Goal: Navigation & Orientation: Find specific page/section

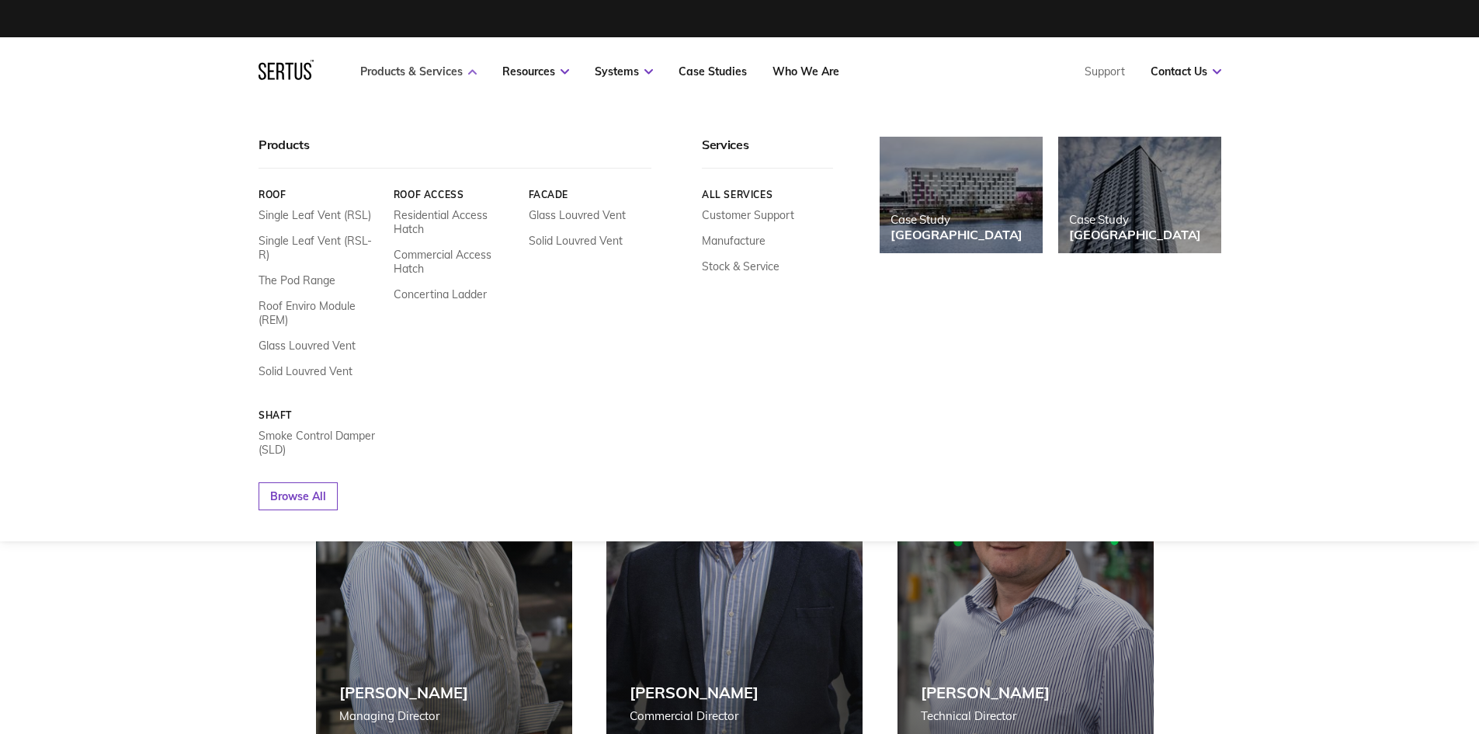
click at [390, 68] on link "Products & Services" at bounding box center [418, 71] width 116 height 14
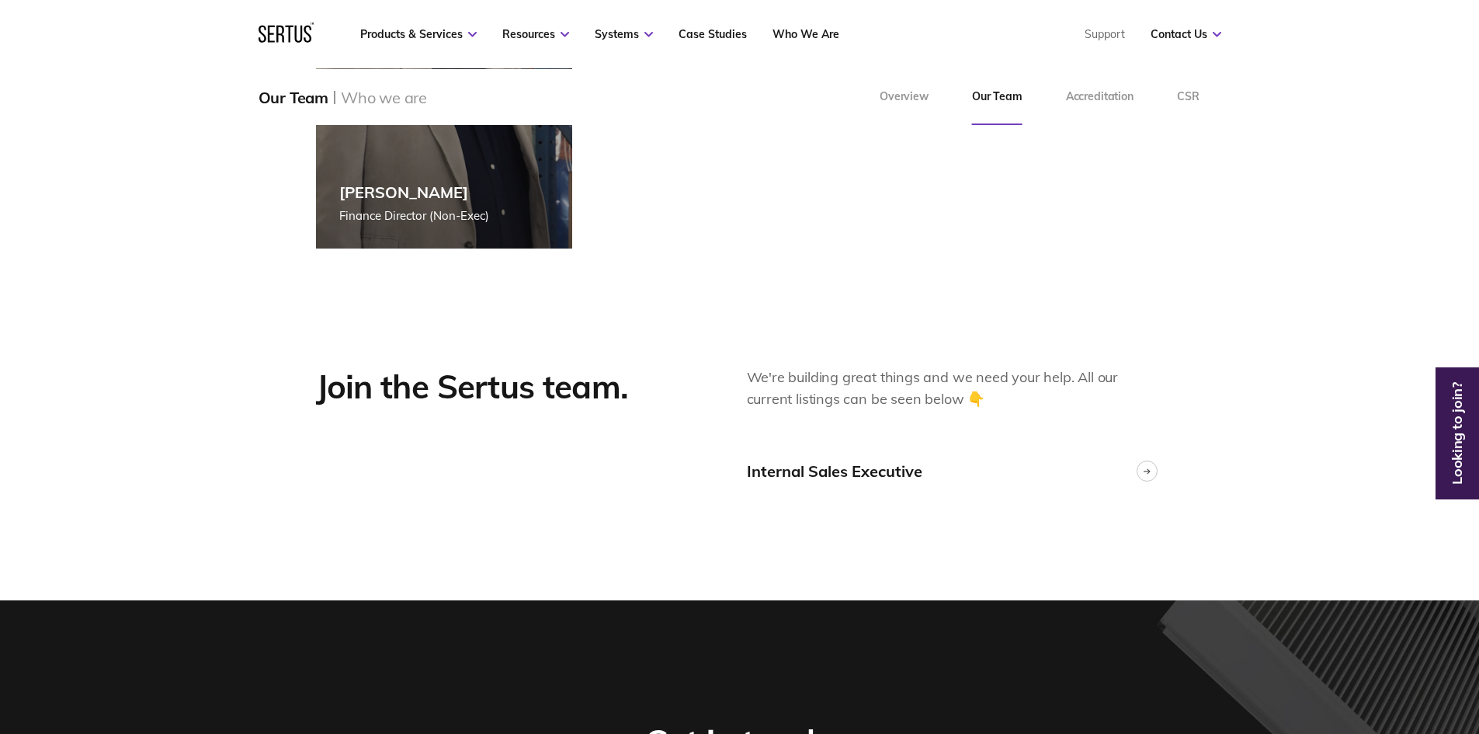
scroll to position [3727, 0]
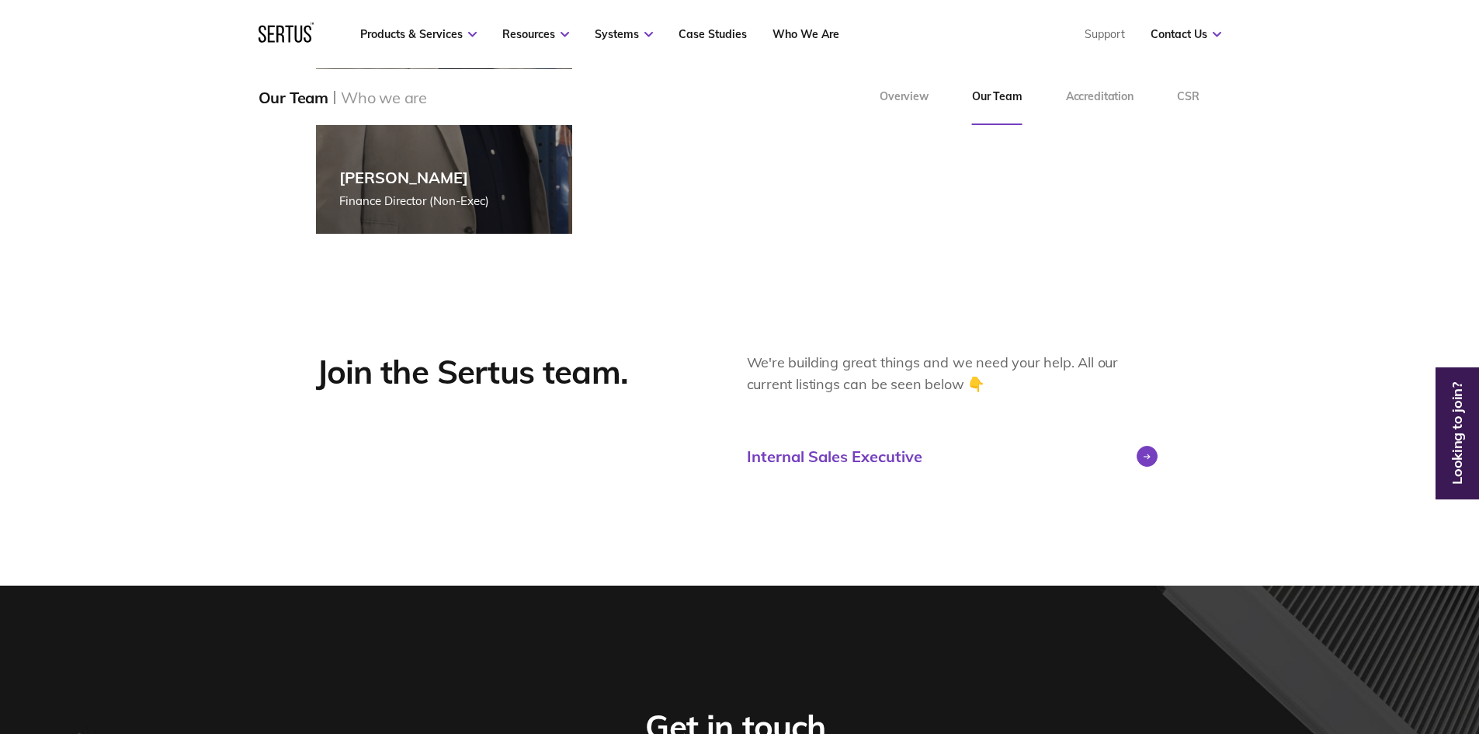
click at [819, 455] on div "Internal Sales Executive" at bounding box center [834, 456] width 175 height 19
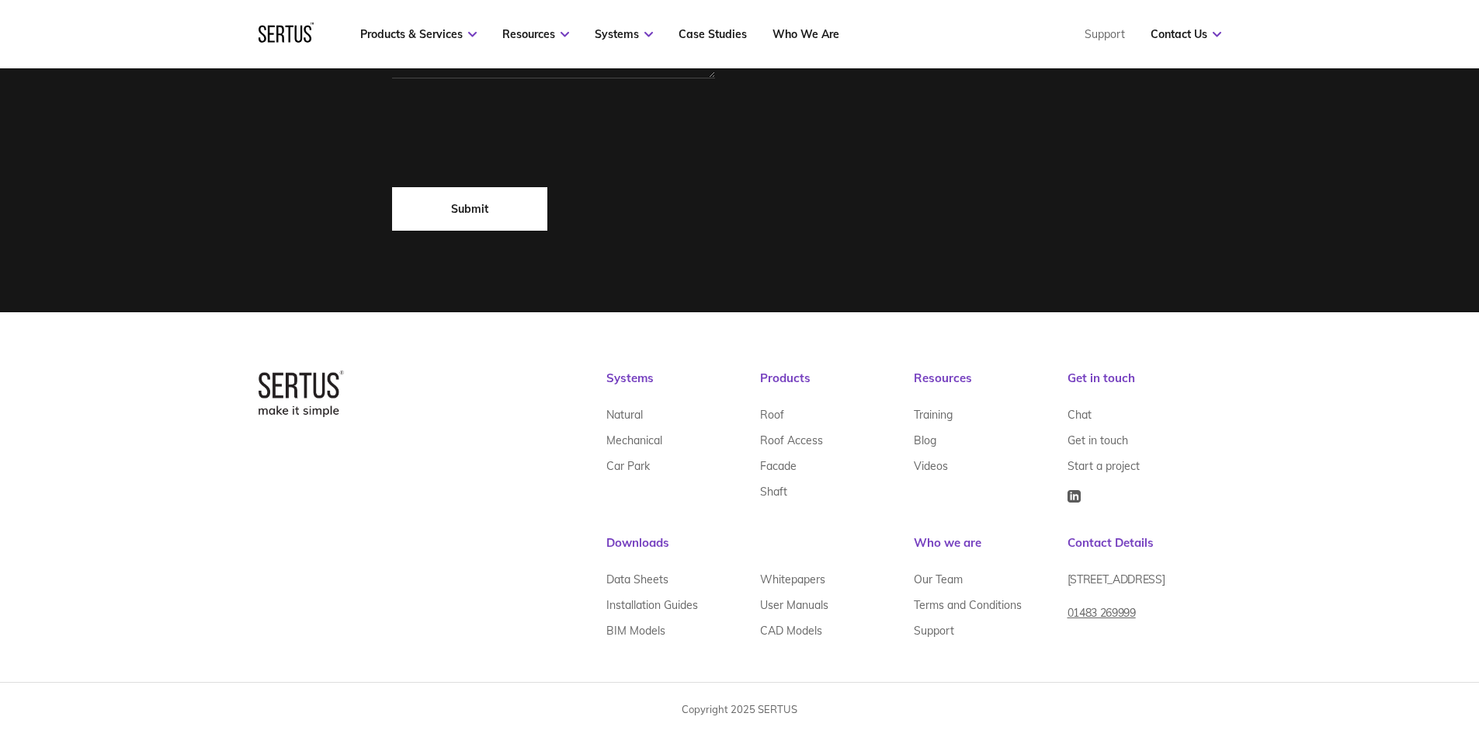
scroll to position [940, 0]
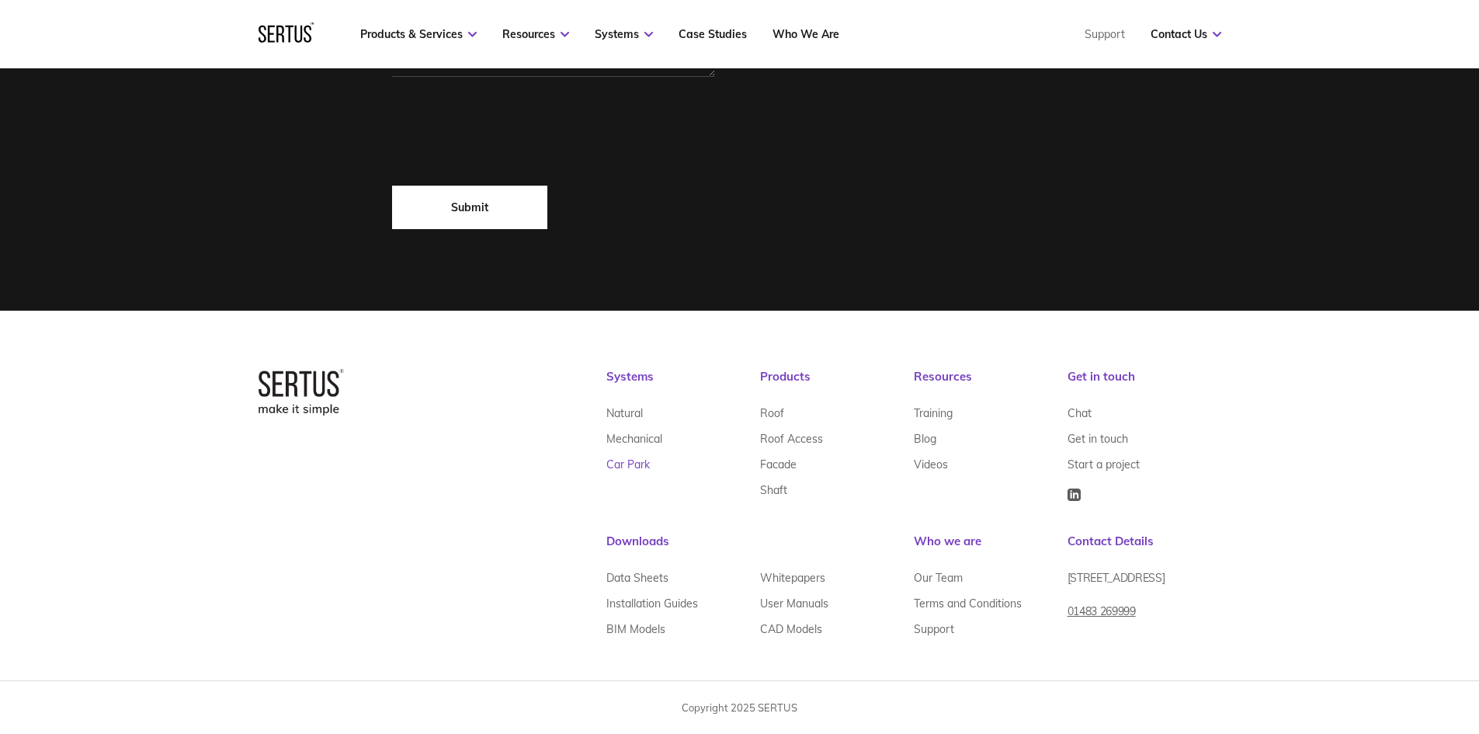
click at [624, 466] on link "Car Park" at bounding box center [627, 464] width 43 height 26
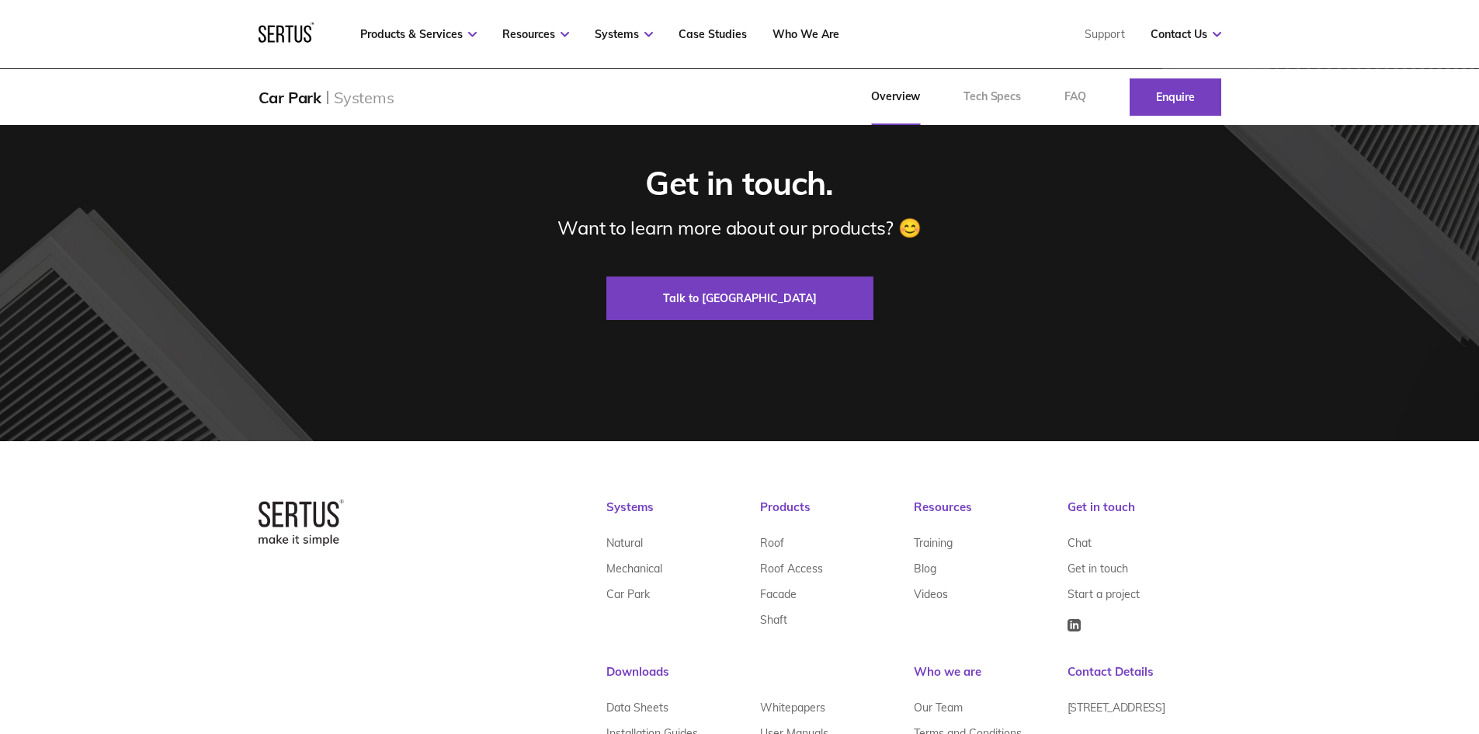
scroll to position [1918, 0]
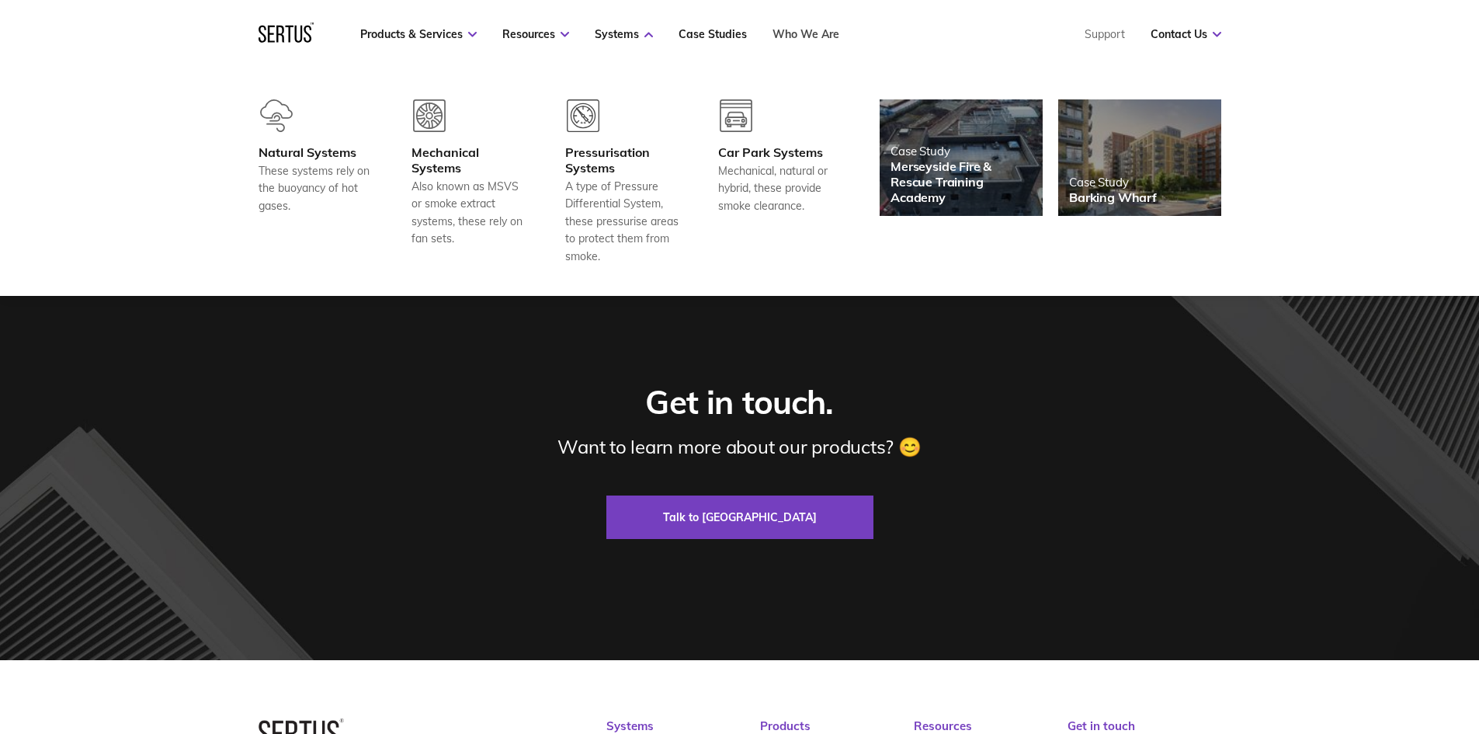
click at [793, 29] on link "Who We Are" at bounding box center [806, 34] width 67 height 14
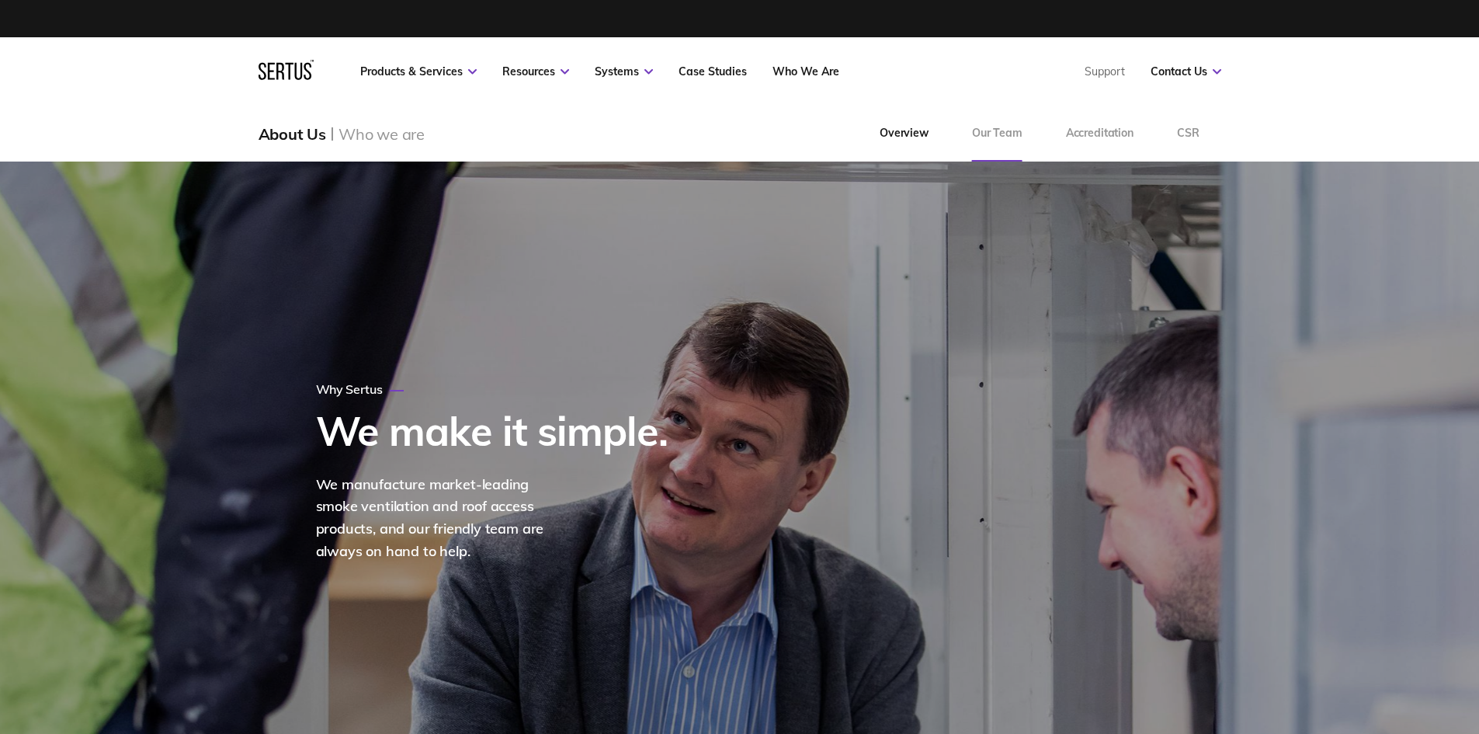
click at [1005, 131] on link "Our Team" at bounding box center [997, 134] width 94 height 56
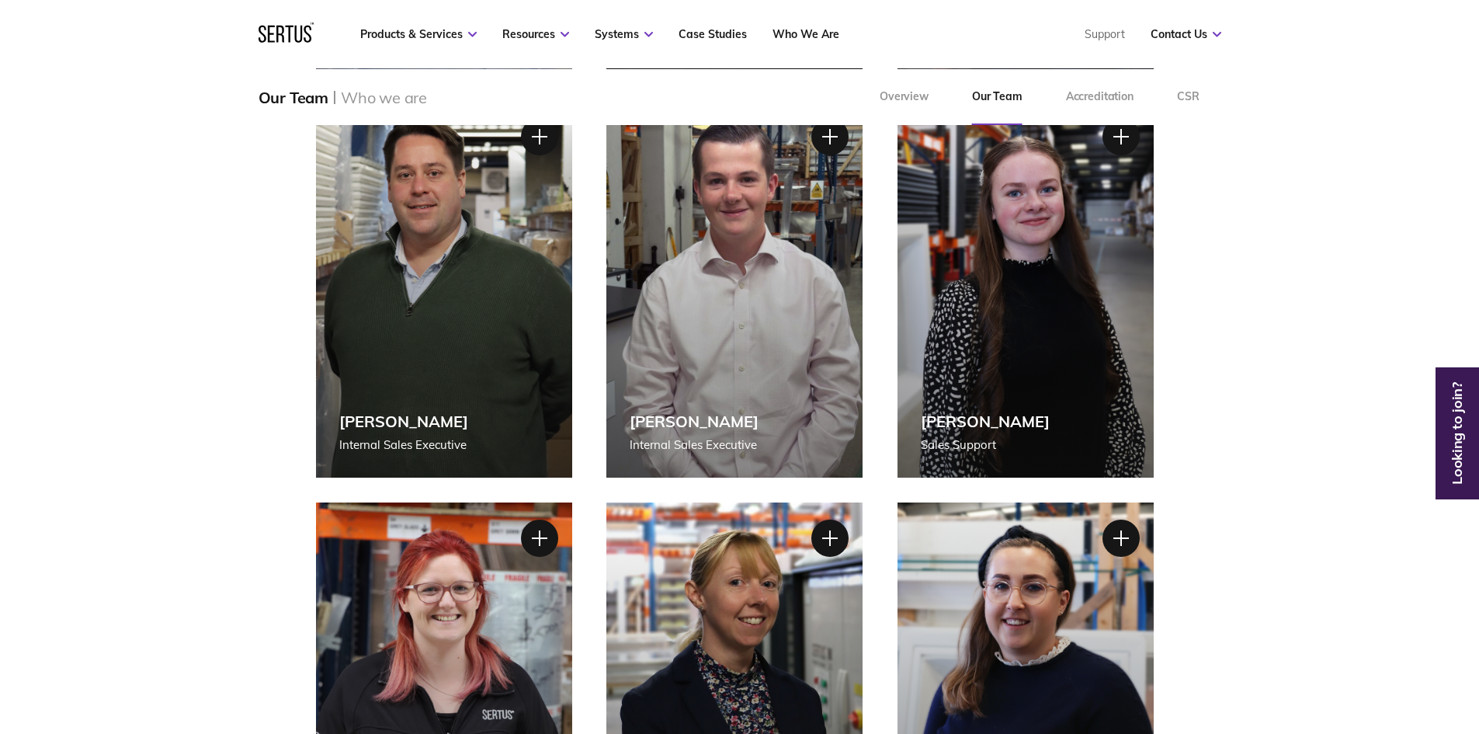
scroll to position [854, 0]
